Goal: Register for event/course

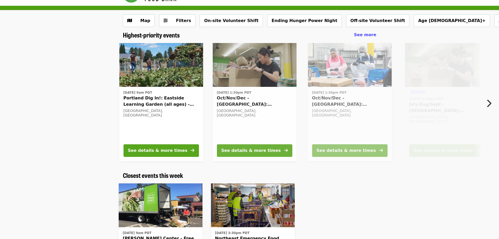
scroll to position [26, 0]
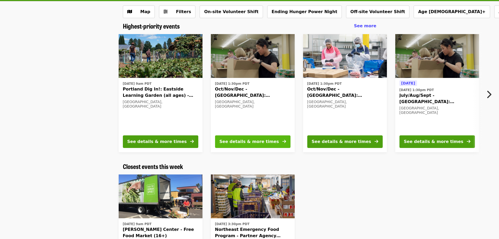
click at [272, 140] on button "See details & more times" at bounding box center [252, 141] width 75 height 13
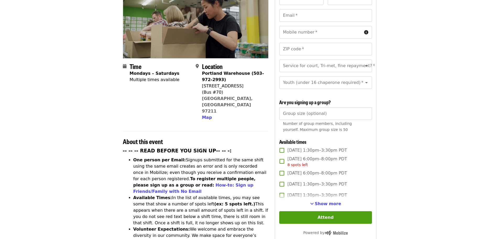
scroll to position [105, 0]
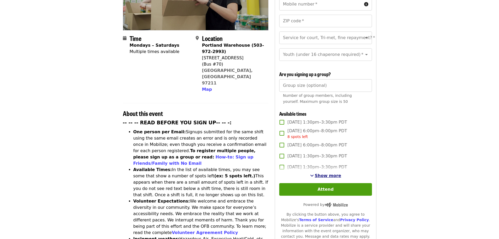
click at [327, 176] on span "Show more" at bounding box center [328, 175] width 26 height 5
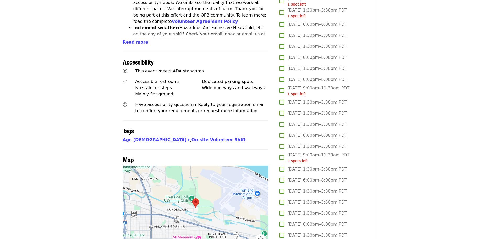
scroll to position [367, 0]
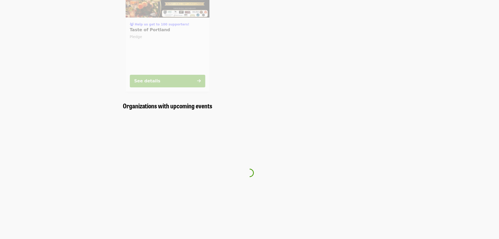
scroll to position [26, 0]
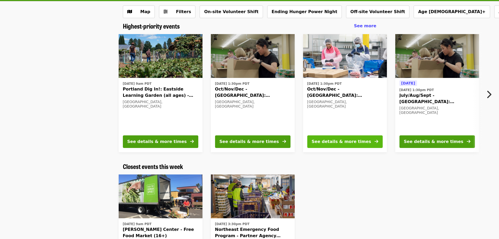
click at [361, 141] on button "See details & more times" at bounding box center [344, 141] width 75 height 13
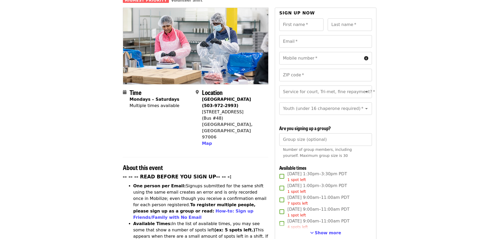
scroll to position [105, 0]
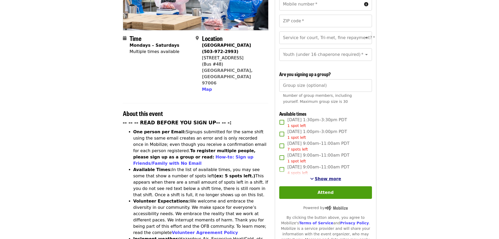
click at [325, 178] on span "Show more" at bounding box center [328, 178] width 26 height 5
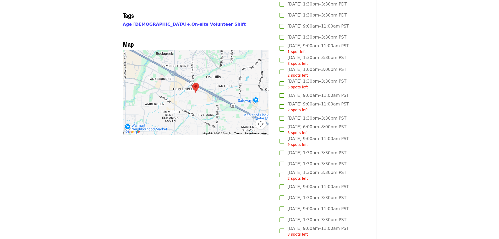
scroll to position [445, 0]
